Goal: Navigation & Orientation: Find specific page/section

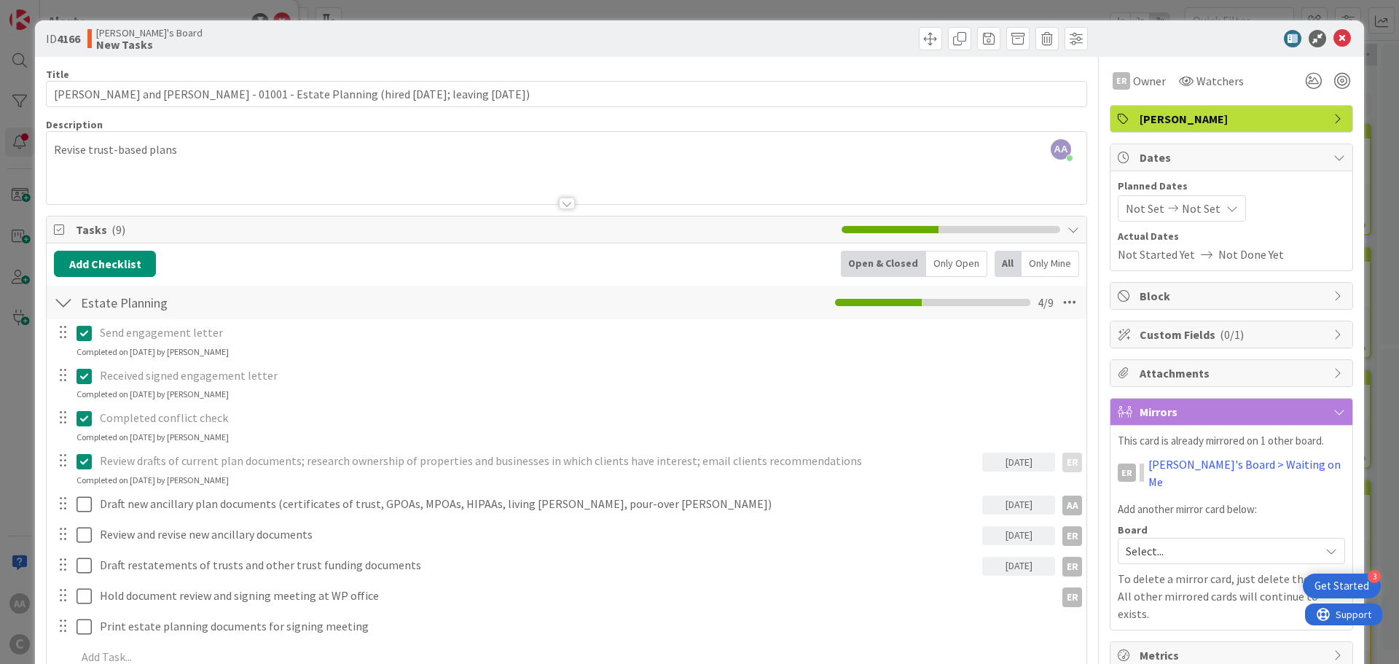
scroll to position [103, 0]
click at [1334, 35] on icon at bounding box center [1342, 38] width 17 height 17
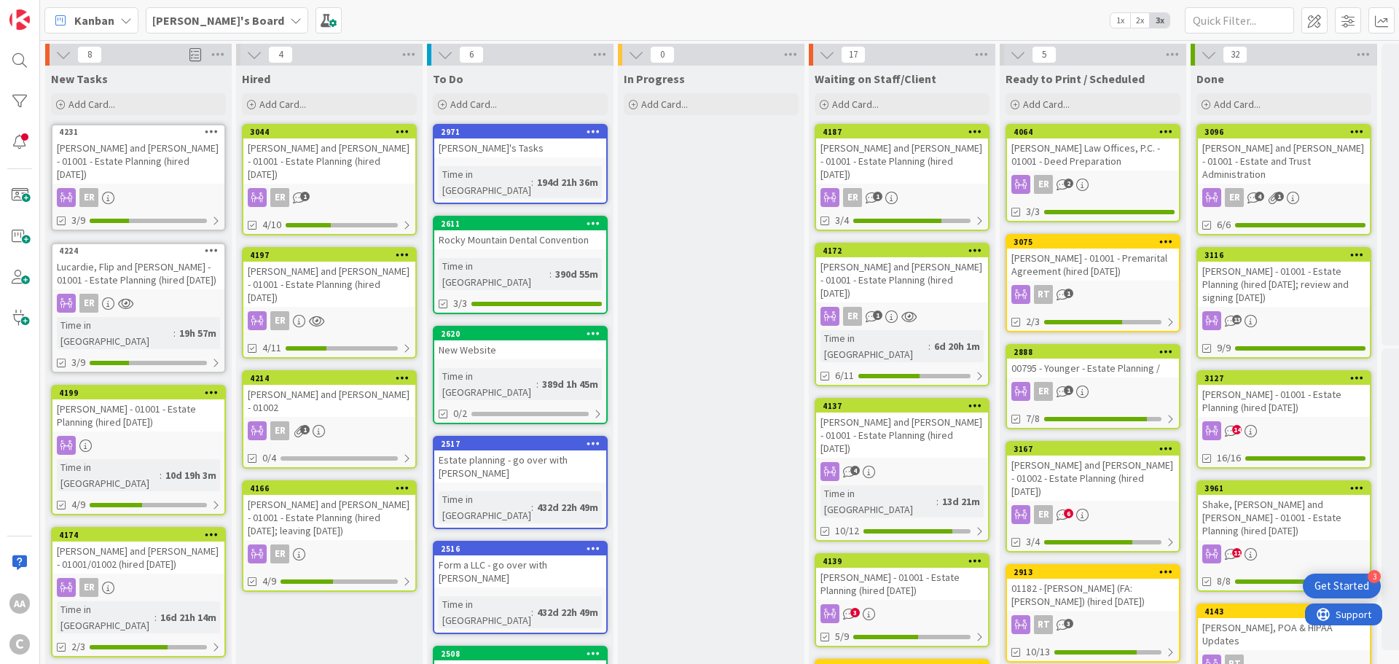
click at [142, 157] on div "[PERSON_NAME] and [PERSON_NAME] - 01001 - Estate Planning (hired [DATE])" at bounding box center [138, 160] width 172 height 45
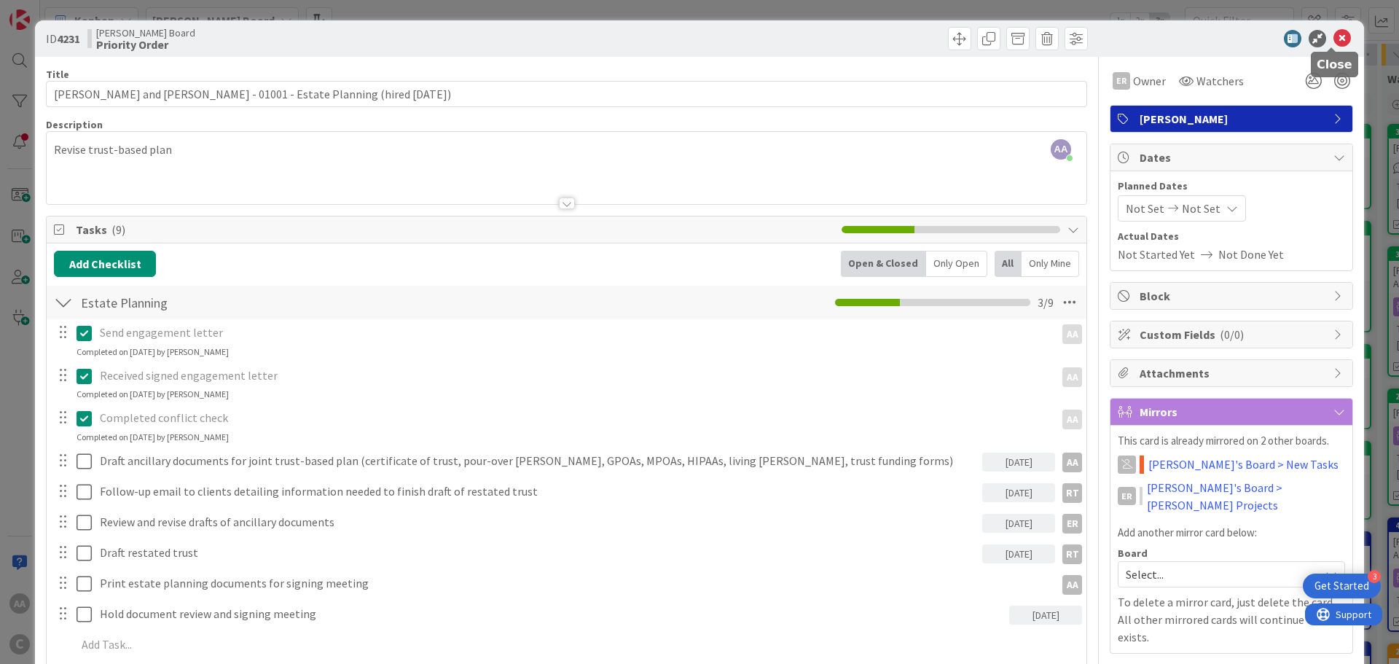
click at [1334, 38] on icon at bounding box center [1342, 38] width 17 height 17
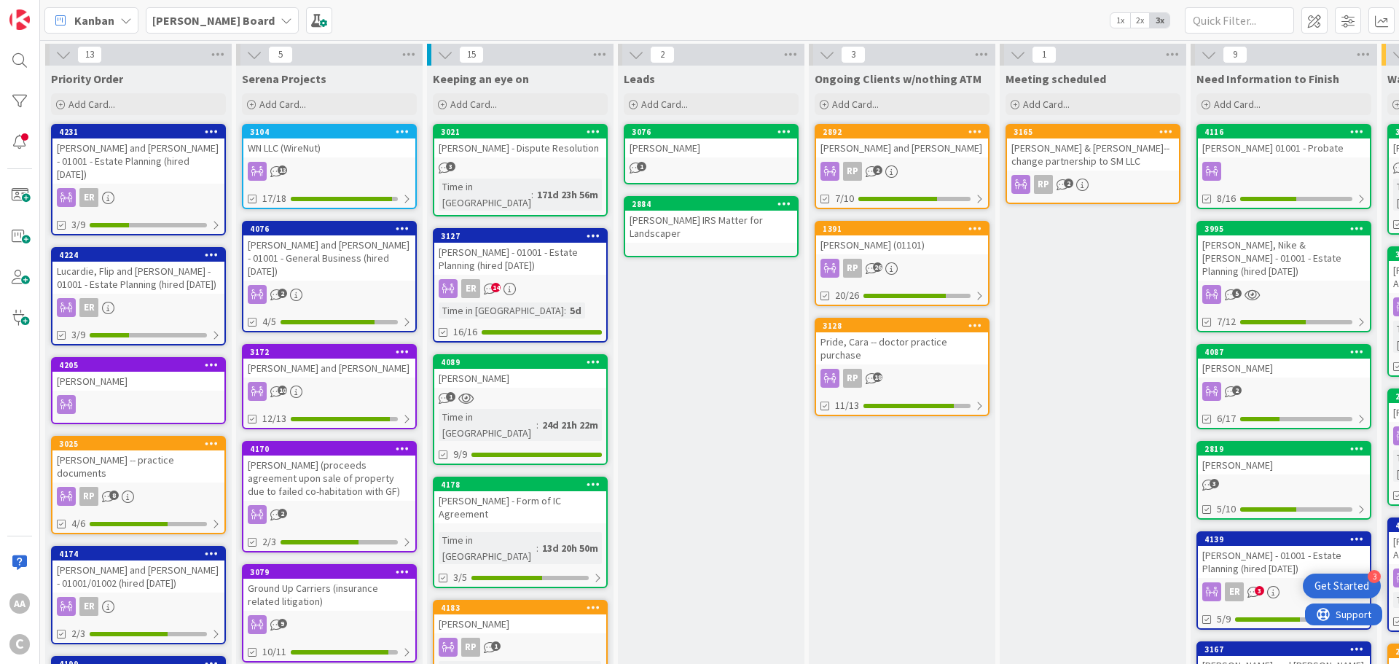
click at [201, 20] on b "[PERSON_NAME] Board" at bounding box center [213, 20] width 122 height 15
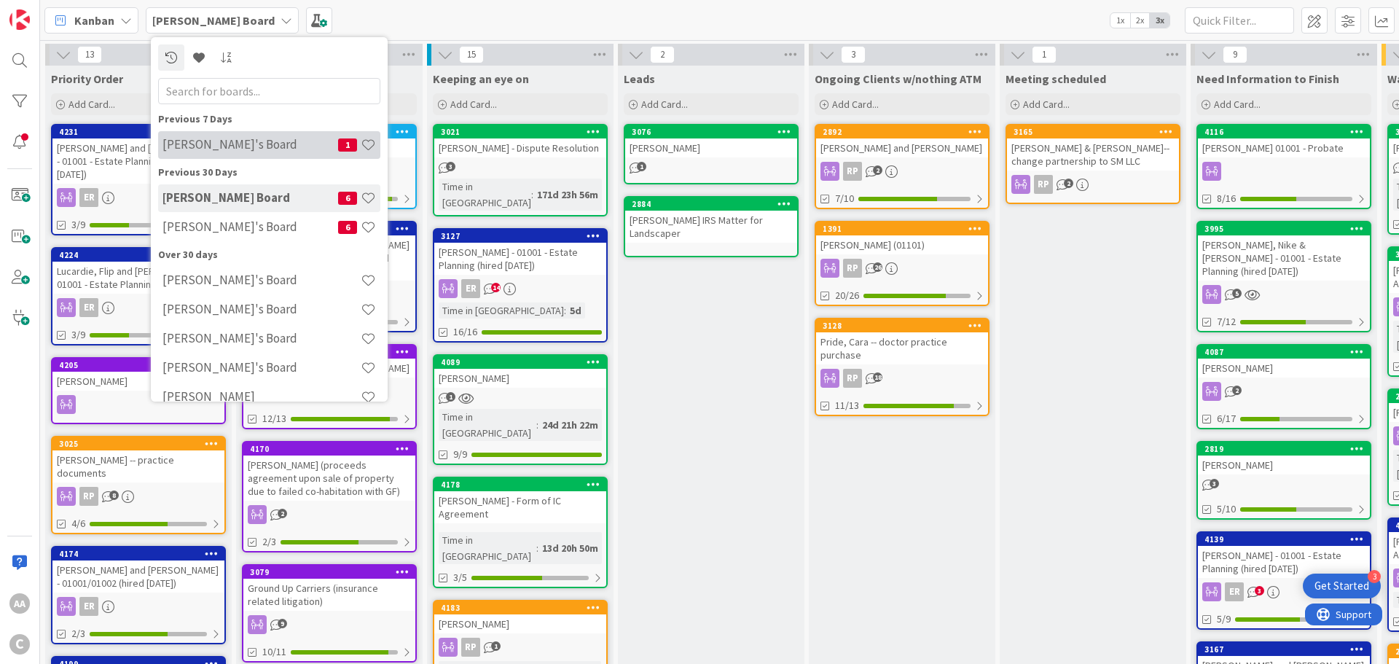
click at [224, 152] on div "[PERSON_NAME]'s Board 1" at bounding box center [269, 145] width 222 height 28
